Goal: Information Seeking & Learning: Learn about a topic

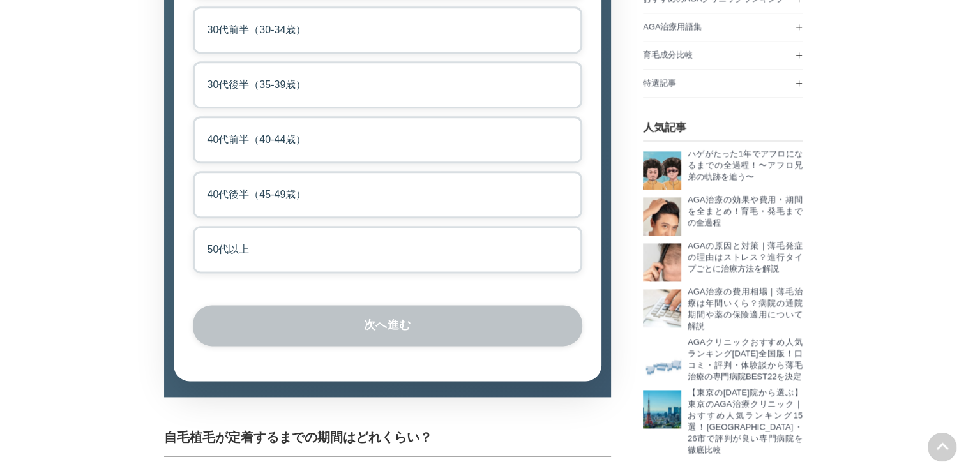
scroll to position [1596, 0]
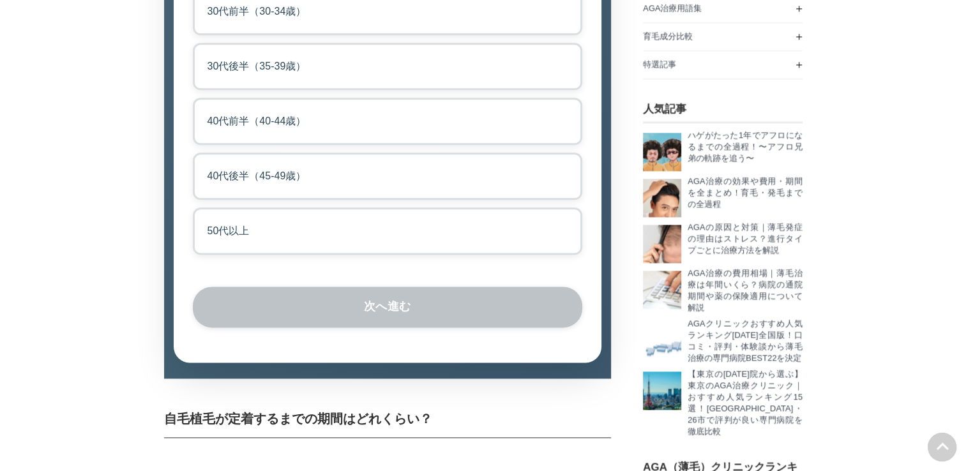
click at [252, 255] on label "50代以上" at bounding box center [387, 230] width 389 height 47
click at [201, 216] on input "50代以上" at bounding box center [197, 211] width 8 height 8
radio input "true"
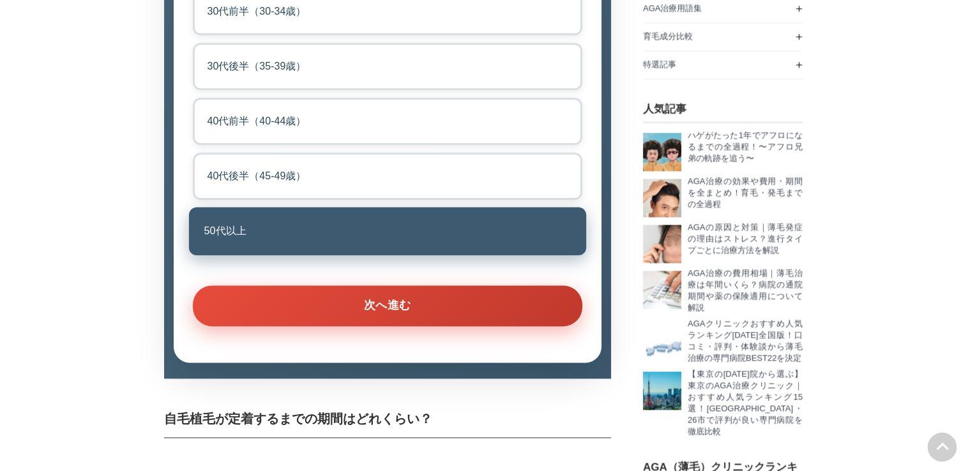
click at [392, 326] on button "次へ進む" at bounding box center [387, 305] width 389 height 41
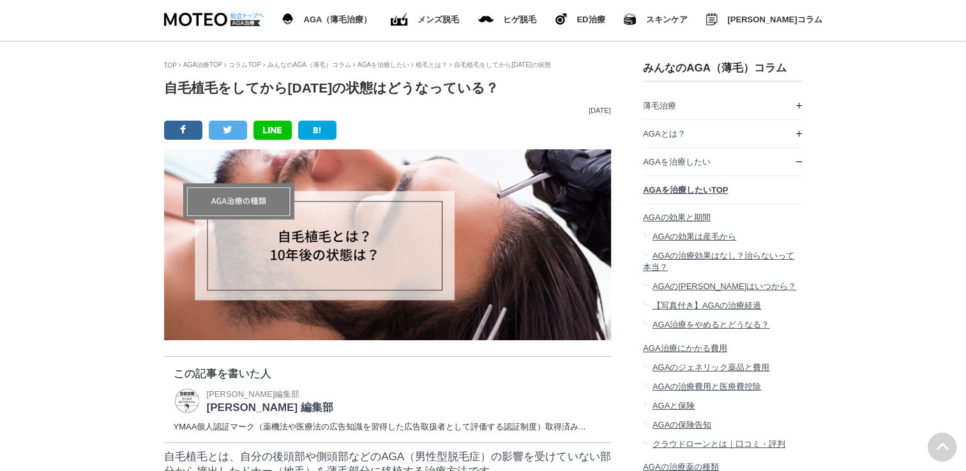
scroll to position [0, 0]
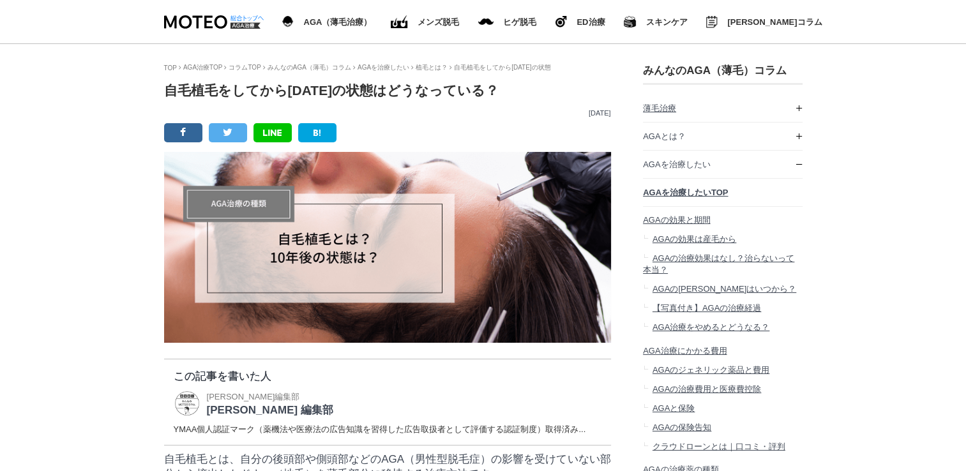
click at [794, 110] on link "薄毛治療" at bounding box center [723, 107] width 160 height 27
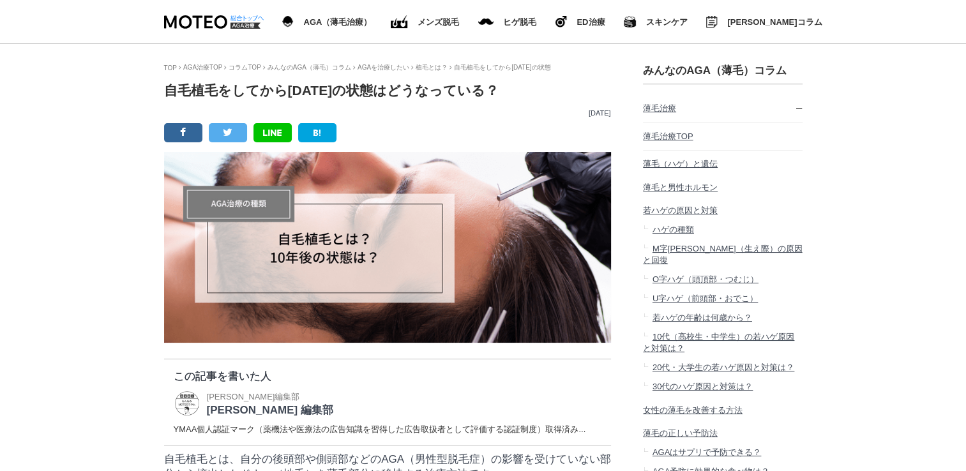
scroll to position [2227, 159]
click at [704, 168] on span "薄毛（ハゲ）と遺伝" at bounding box center [680, 164] width 75 height 10
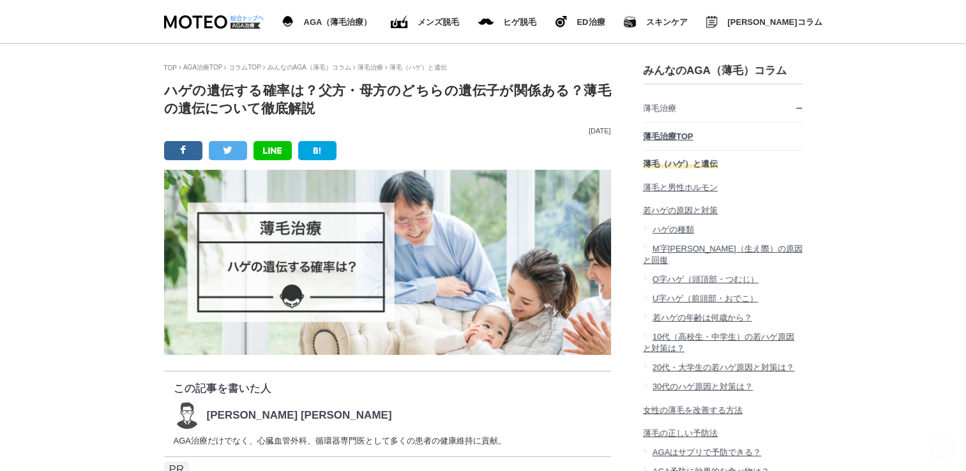
scroll to position [18969, 638]
click at [696, 215] on span "若ハゲの原因と対策" at bounding box center [680, 211] width 75 height 10
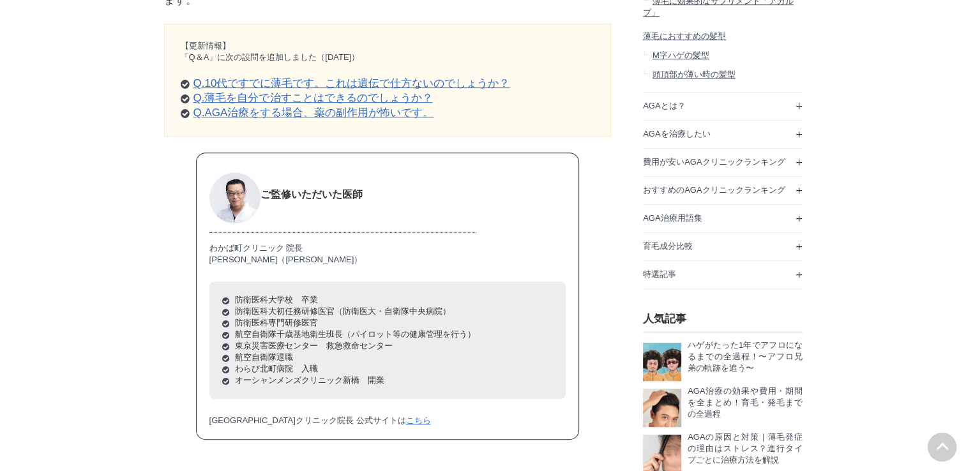
scroll to position [766, 0]
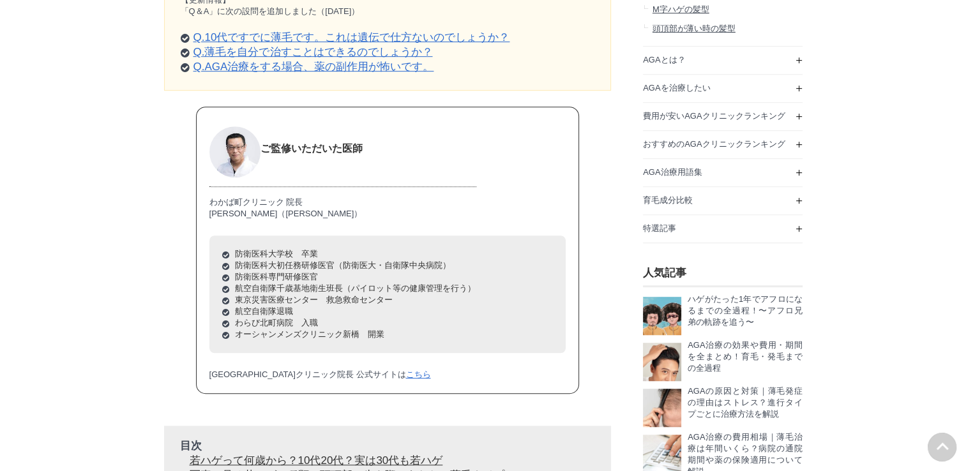
click at [406, 73] on link "Q.AGA治療をする場合、薬の副作用が怖いです。" at bounding box center [313, 67] width 241 height 12
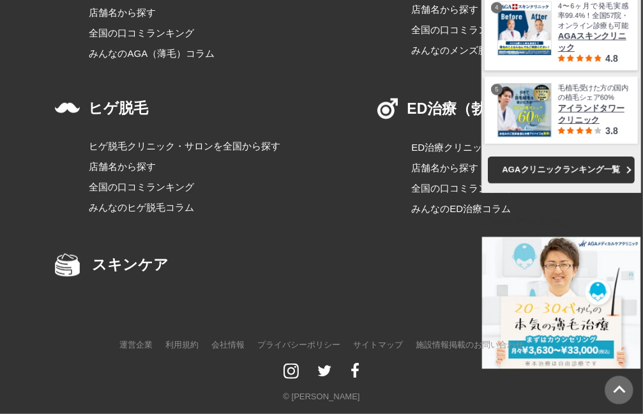
scroll to position [23368, 0]
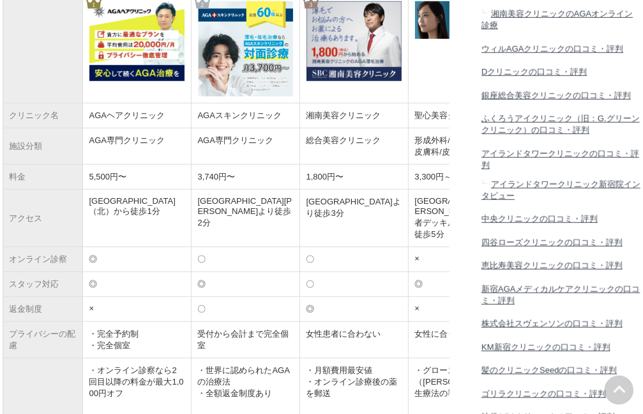
scroll to position [766, 0]
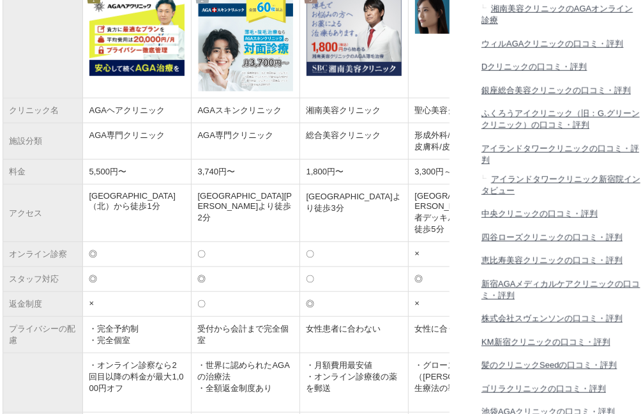
click at [604, 195] on span "アイランドタワークリニック新宿院インタビュー" at bounding box center [560, 184] width 159 height 21
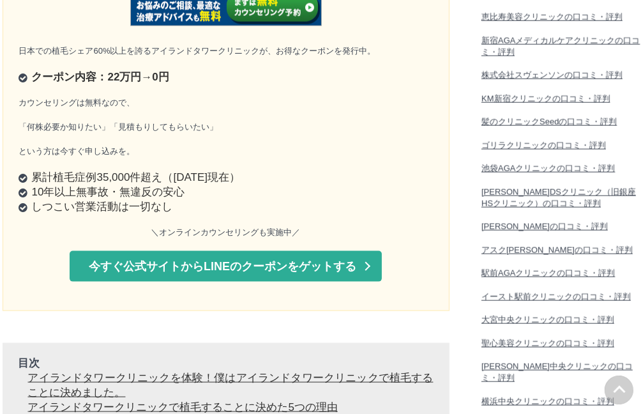
scroll to position [1021, 0]
